Goal: Information Seeking & Learning: Learn about a topic

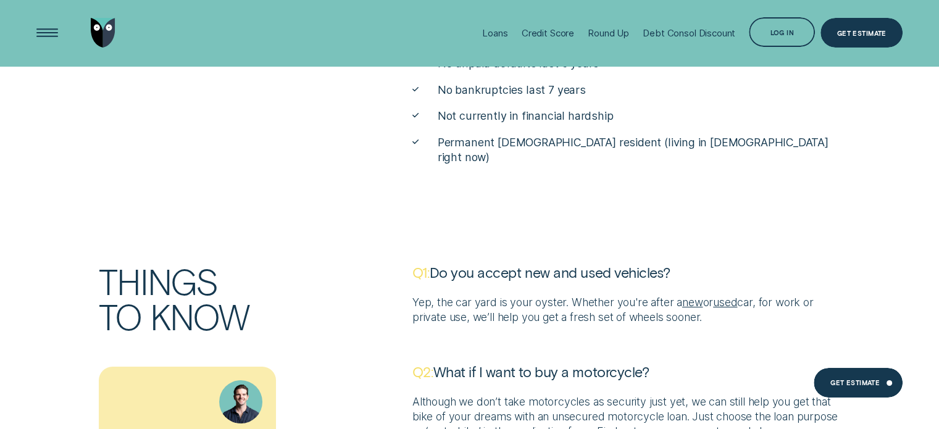
scroll to position [4301, 0]
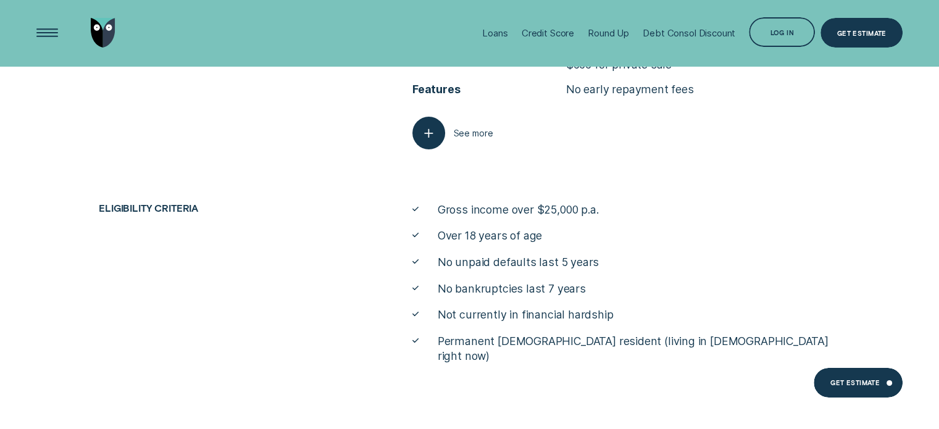
click at [427, 149] on div "button" at bounding box center [428, 133] width 33 height 33
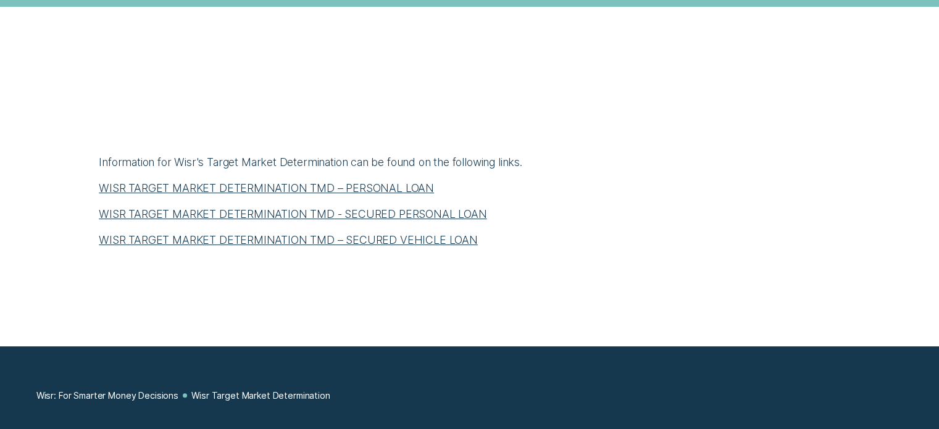
scroll to position [494, 0]
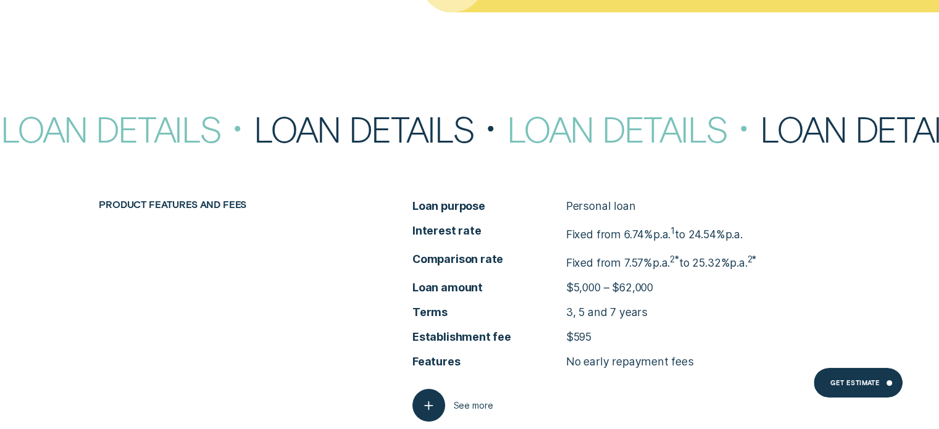
scroll to position [4828, 0]
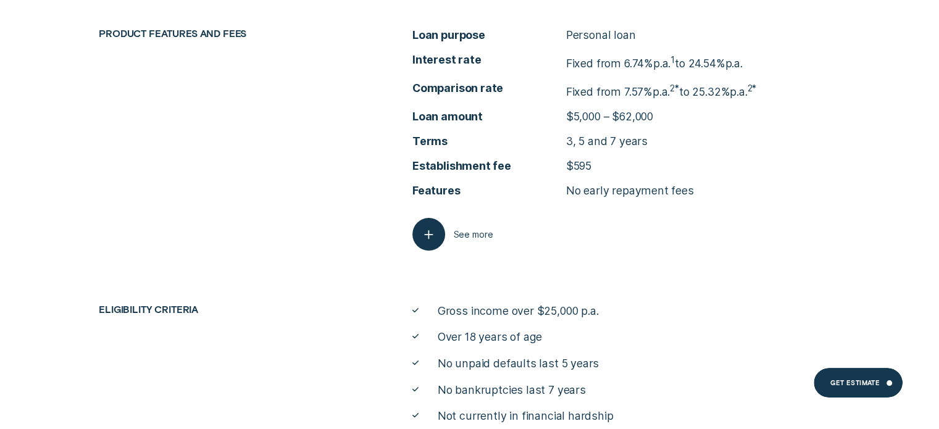
click at [410, 235] on div "Loan purpose Personal loan Interest rate Fixed from 6.74% p.a. 1 to 24.54% p.a.…" at bounding box center [626, 139] width 439 height 223
click at [446, 224] on button "See more" at bounding box center [452, 234] width 81 height 33
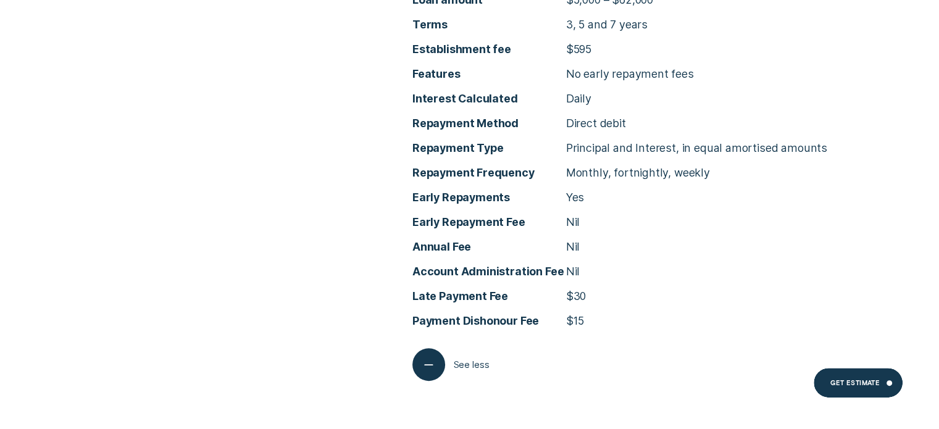
scroll to position [4952, 0]
